Goal: Information Seeking & Learning: Learn about a topic

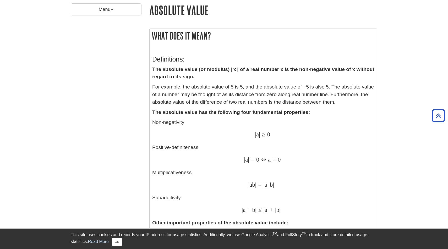
scroll to position [52, 0]
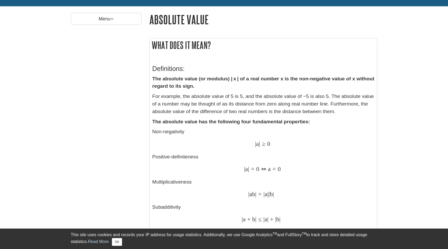
drag, startPoint x: 152, startPoint y: 67, endPoint x: 165, endPoint y: 62, distance: 14.1
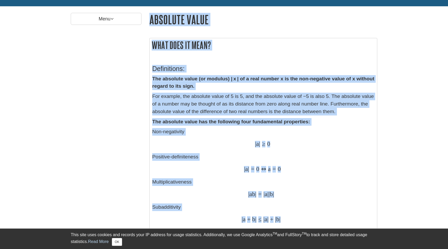
drag, startPoint x: 148, startPoint y: 20, endPoint x: 297, endPoint y: 222, distance: 250.5
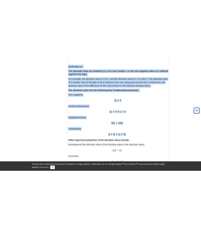
scroll to position [103, 0]
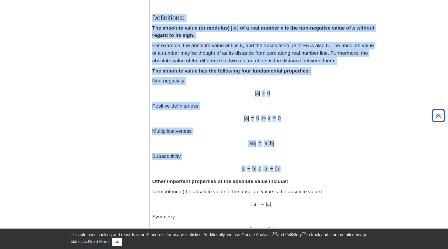
copy div "Absolute Value What does it mean? Definitions: The absolute value (or modulus) …"
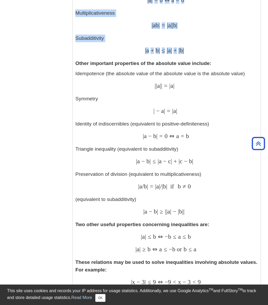
scroll to position [214, 0]
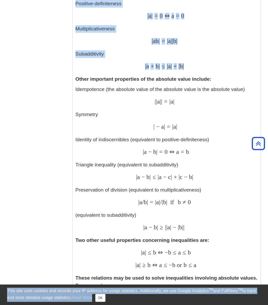
drag, startPoint x: 77, startPoint y: 78, endPoint x: 260, endPoint y: 285, distance: 276.3
copy body "This site uses cookies and records your IP address for usage statistics. Additi…"
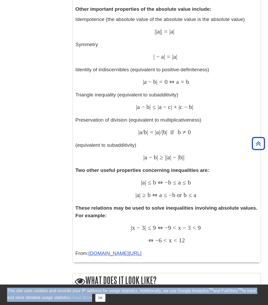
scroll to position [284, 0]
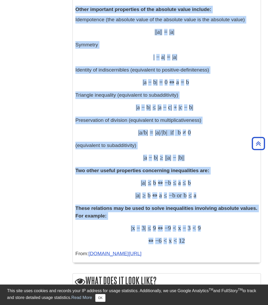
drag, startPoint x: 76, startPoint y: 10, endPoint x: 198, endPoint y: 240, distance: 261.1
click at [198, 229] on div "Definitions: The absolute value (or modulus) | x | of a real number x is the no…" at bounding box center [167, 44] width 183 height 431
copy div "Lorem ipsumdolo sitametcon ad eli seddoeiu tempo incidid: Utlaboreetd (mag aliq…"
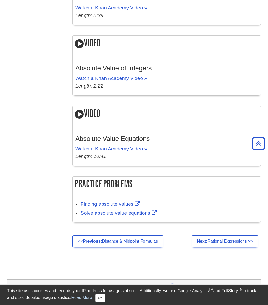
scroll to position [881, 0]
